Goal: Task Accomplishment & Management: Manage account settings

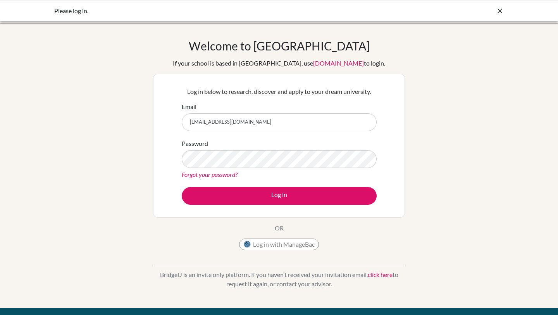
click at [321, 129] on input "[EMAIL_ADDRESS][DOMAIN_NAME]" at bounding box center [279, 122] width 195 height 18
click at [321, 122] on input "[EMAIL_ADDRESS][DOMAIN_NAME]" at bounding box center [279, 122] width 195 height 18
click at [328, 64] on link "[DOMAIN_NAME]" at bounding box center [338, 62] width 51 height 7
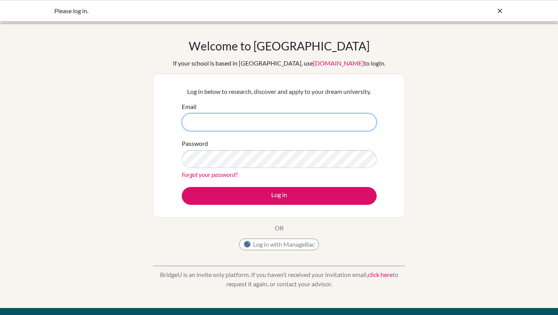
type input "023a515@sxc.edu.np"
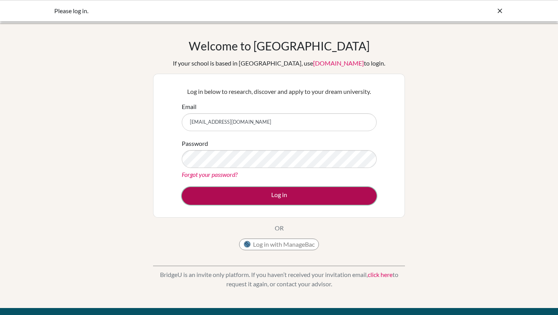
click at [302, 193] on button "Log in" at bounding box center [279, 196] width 195 height 18
